Goal: Task Accomplishment & Management: Use online tool/utility

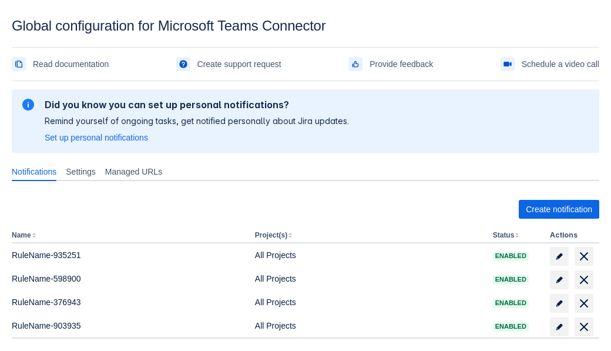
click at [559, 209] on span "Create notification" at bounding box center [559, 209] width 66 height 19
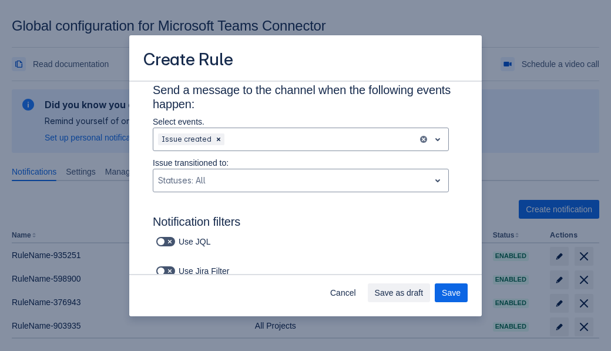
type input "RuleName-175188New Rule (5)"
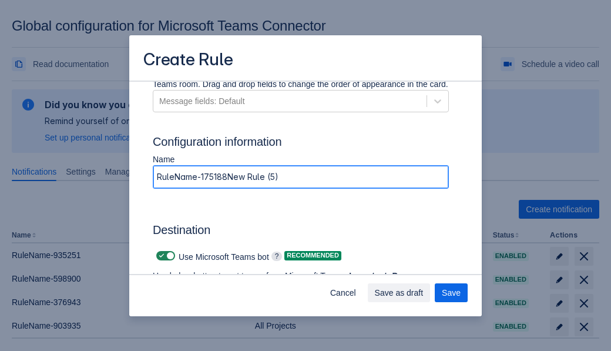
scroll to position [845, 0]
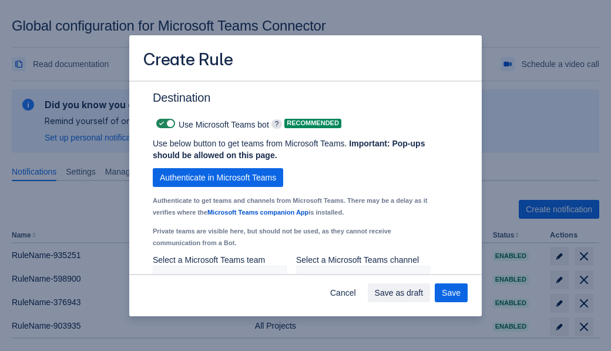
click at [218, 177] on span "Authenticate in Microsoft Teams" at bounding box center [218, 177] width 116 height 19
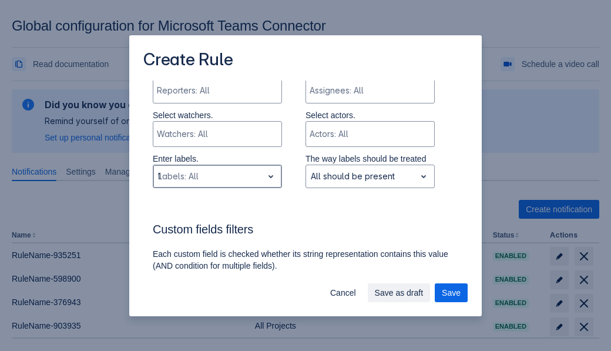
type input "175188_label"
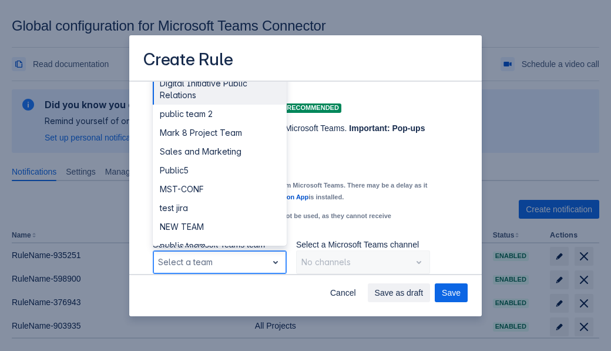
click at [219, 293] on div "Public4" at bounding box center [220, 302] width 134 height 19
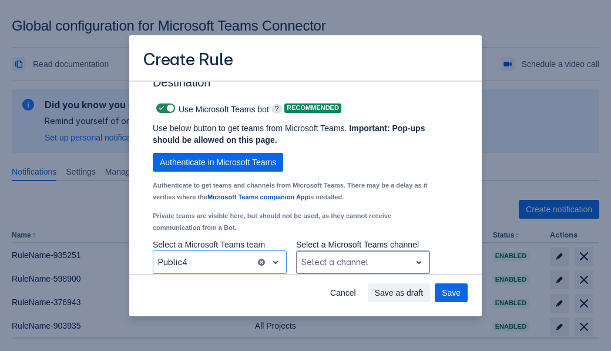
click at [363, 262] on div "Scrollable content" at bounding box center [353, 262] width 105 height 14
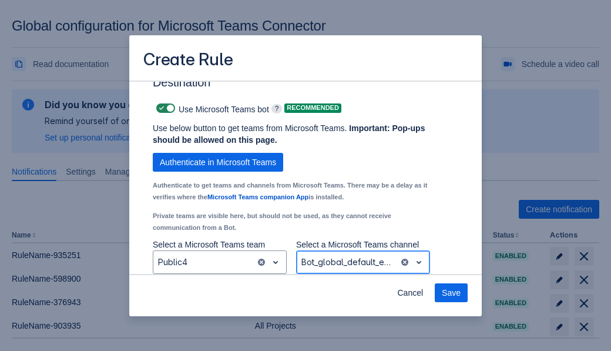
click at [451, 293] on span "Save" at bounding box center [451, 292] width 19 height 19
